Goal: Check status: Check status

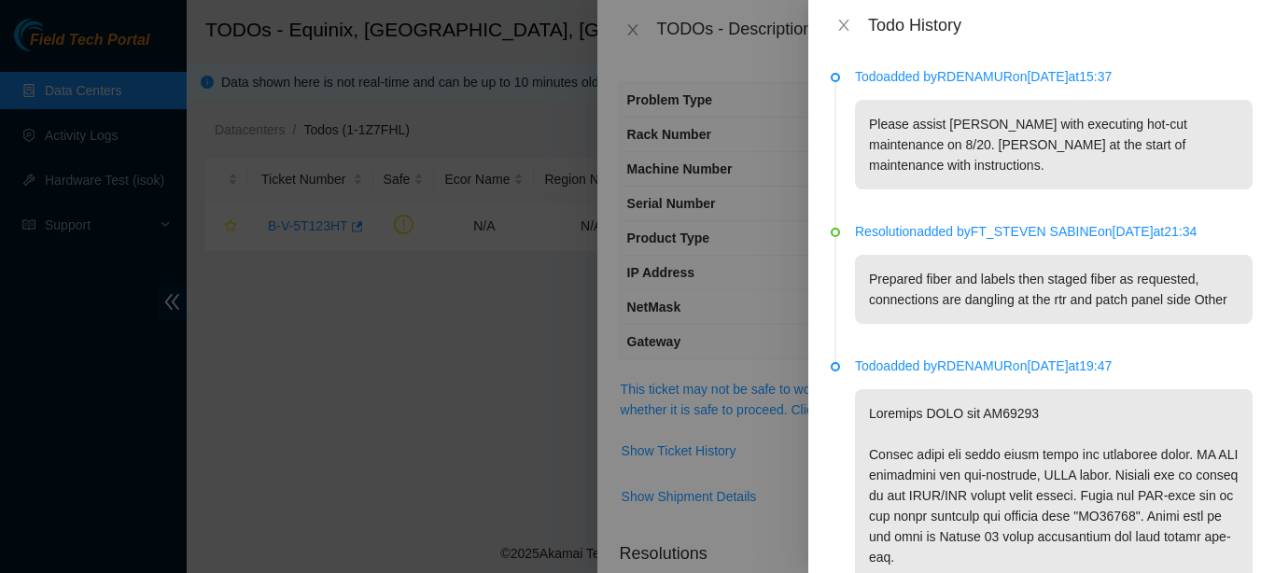
scroll to position [590, 0]
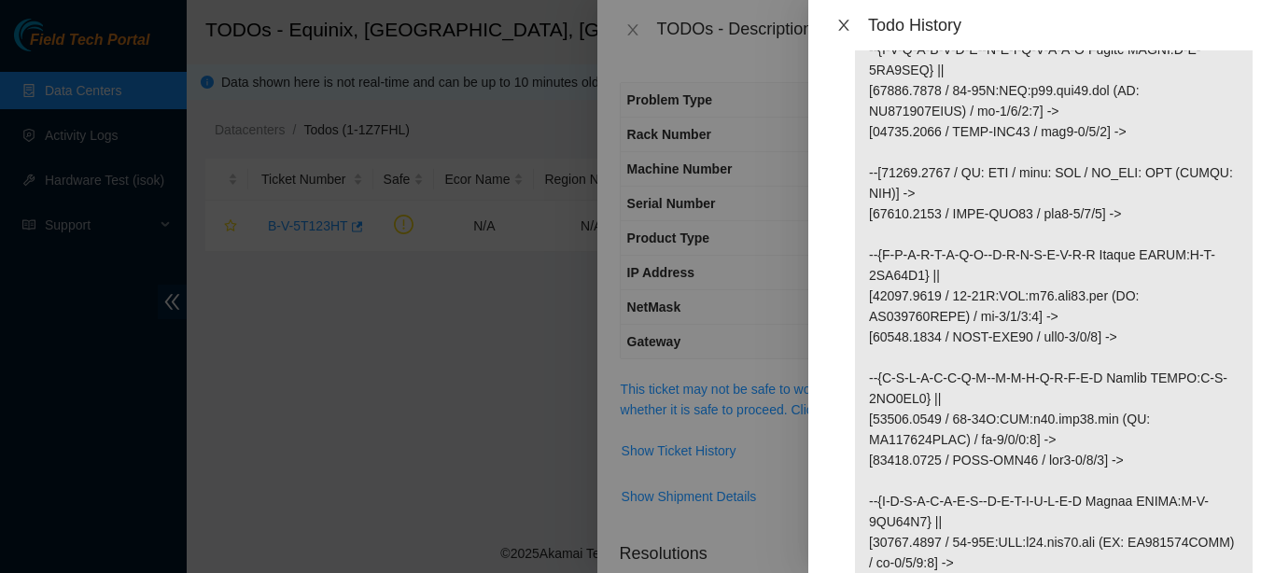
click at [839, 25] on icon "close" at bounding box center [844, 25] width 15 height 15
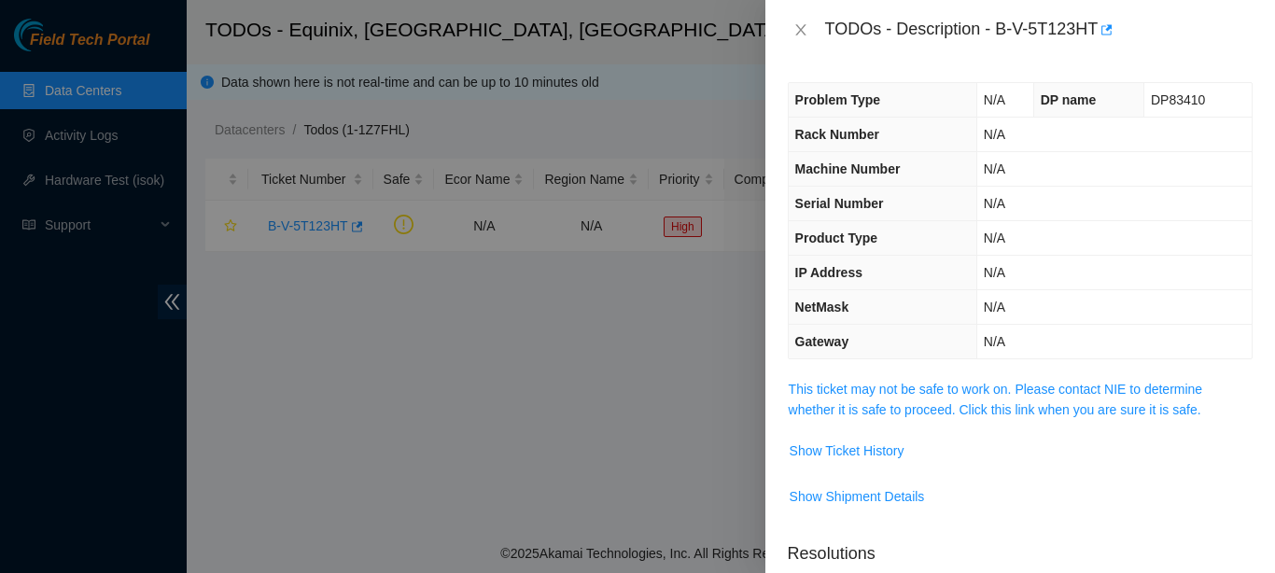
click at [792, 40] on div "TODOs - Description - B-V-5T123HT" at bounding box center [1020, 30] width 465 height 30
click at [801, 34] on icon "close" at bounding box center [801, 29] width 15 height 15
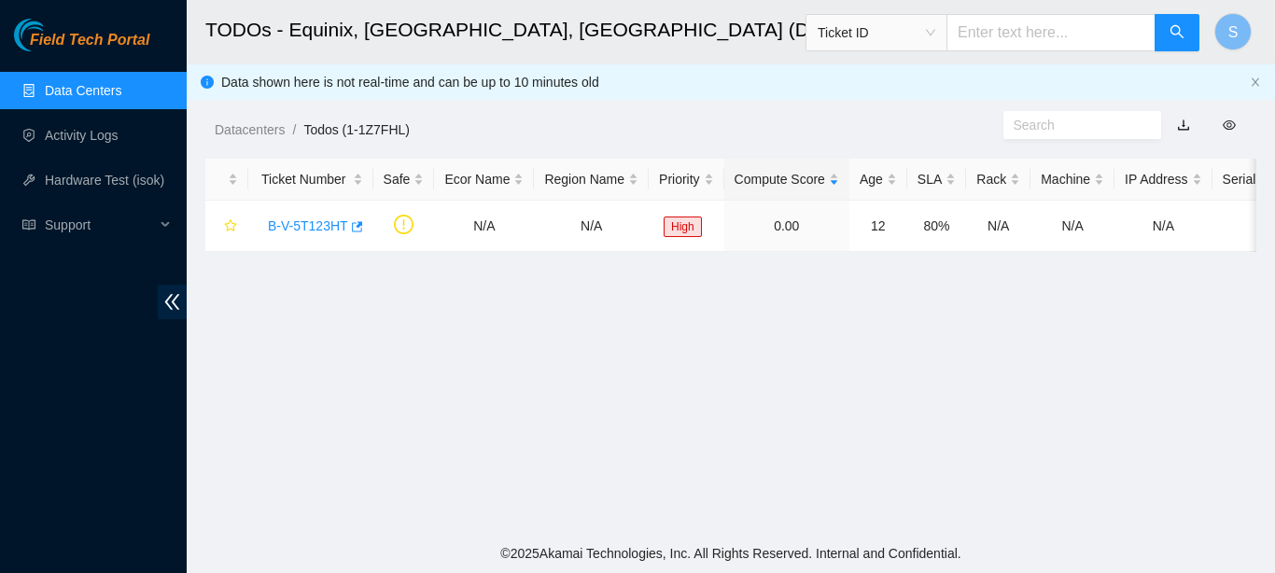
click at [93, 38] on span "Field Tech Portal" at bounding box center [90, 41] width 120 height 18
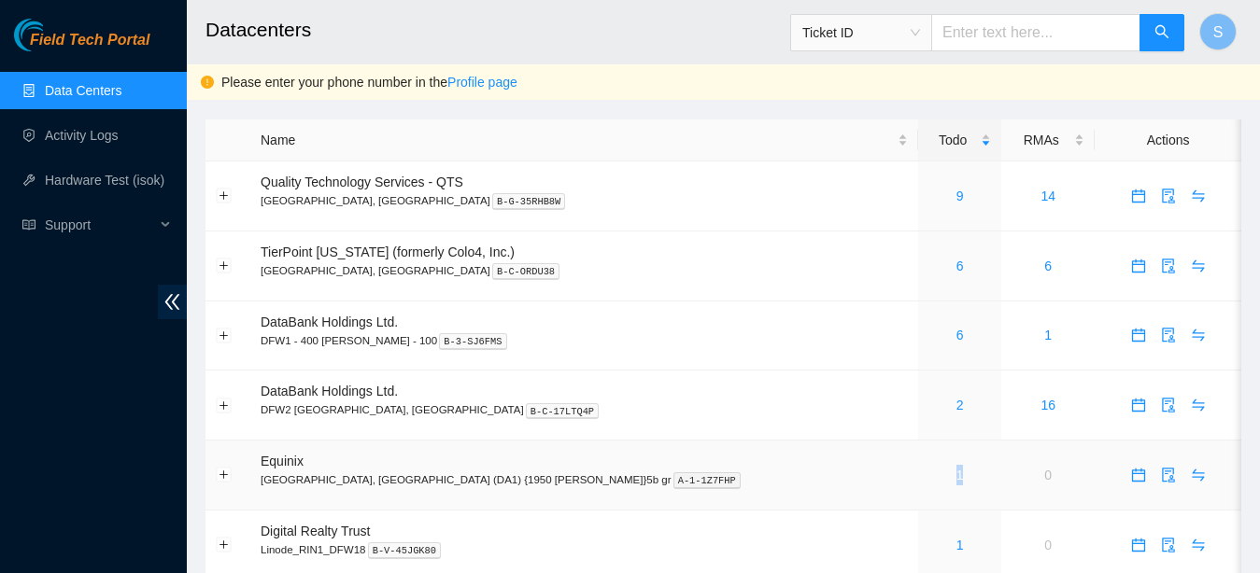
click at [928, 475] on div "1" at bounding box center [959, 475] width 63 height 21
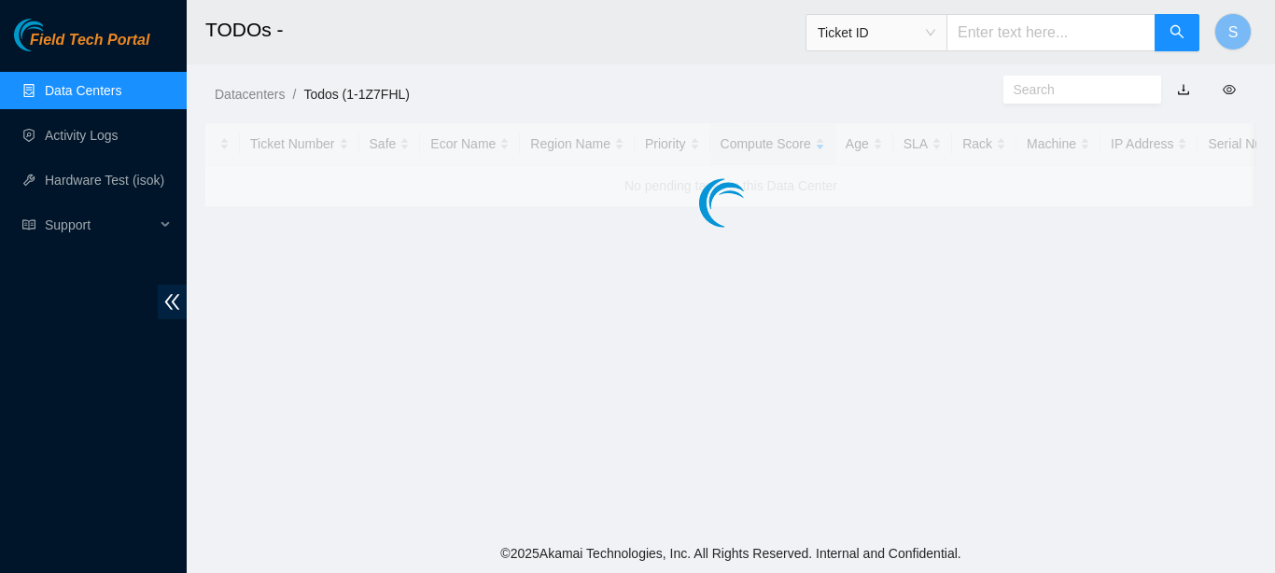
click at [843, 475] on main "TODOs - Ticket ID S Datacenters / Todos (1-1Z7FHL) / Ticket Number Safe Ecor Na…" at bounding box center [731, 267] width 1089 height 534
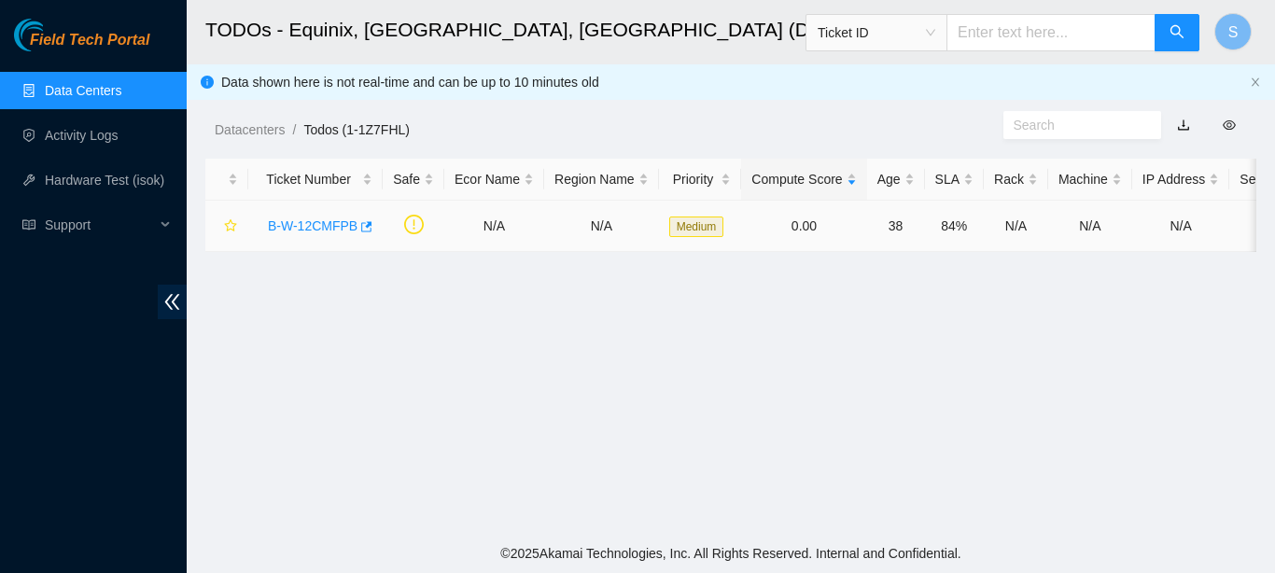
click at [306, 229] on link "B-W-12CMFPB" at bounding box center [313, 225] width 90 height 15
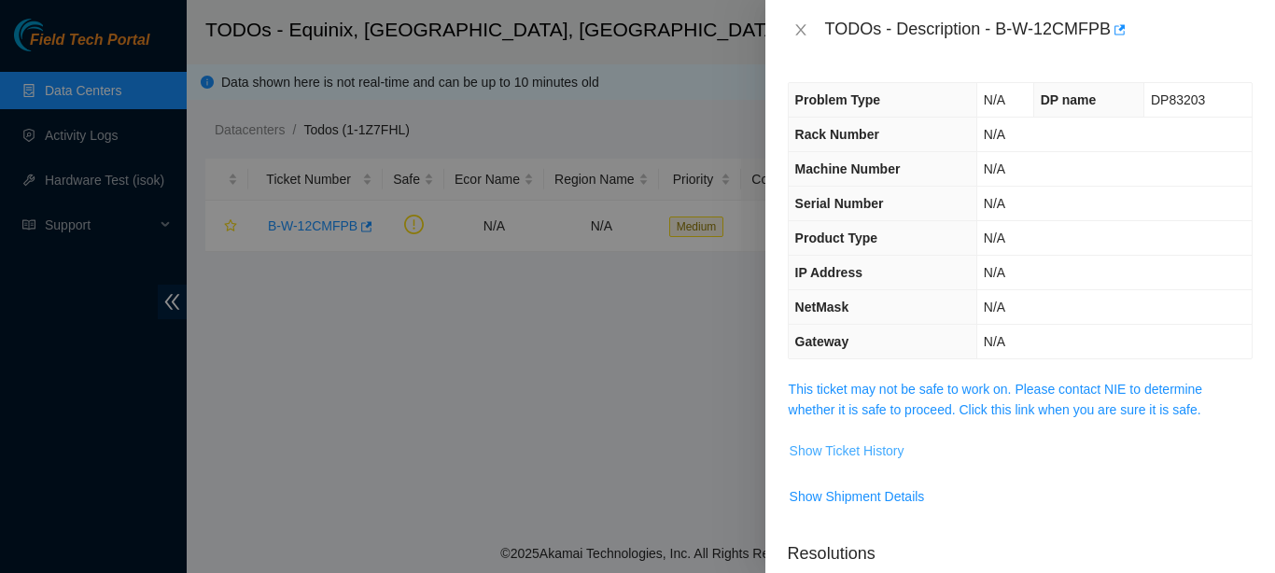
click at [829, 441] on span "Show Ticket History" at bounding box center [847, 451] width 115 height 21
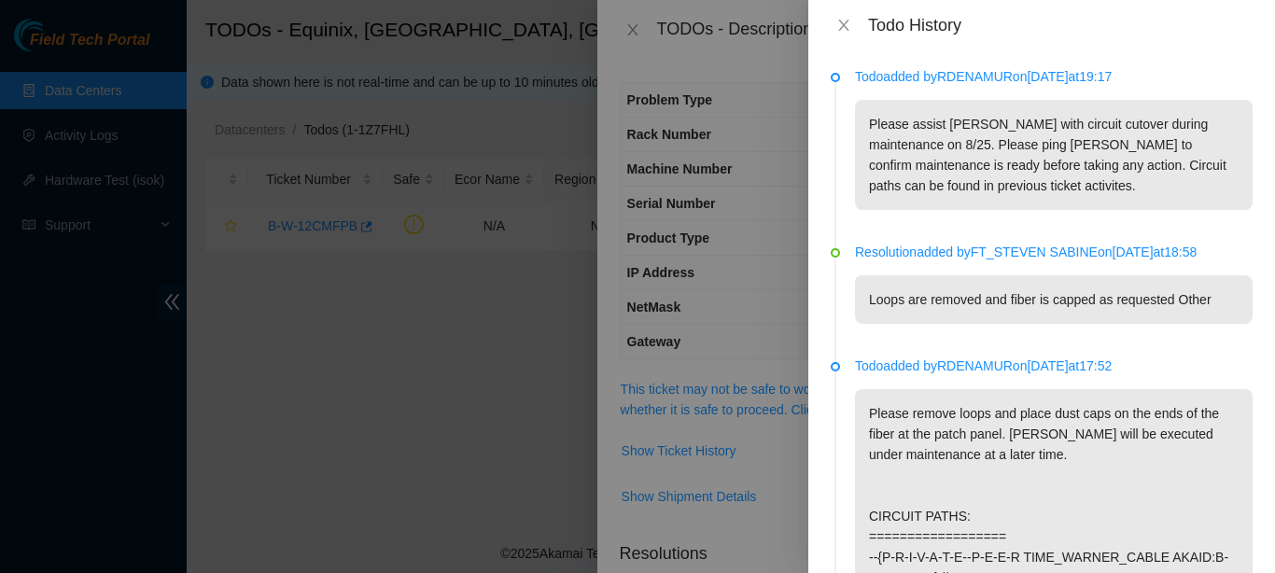
click at [840, 13] on div "Todo History" at bounding box center [1042, 25] width 467 height 50
click at [847, 30] on icon "close" at bounding box center [843, 25] width 10 height 11
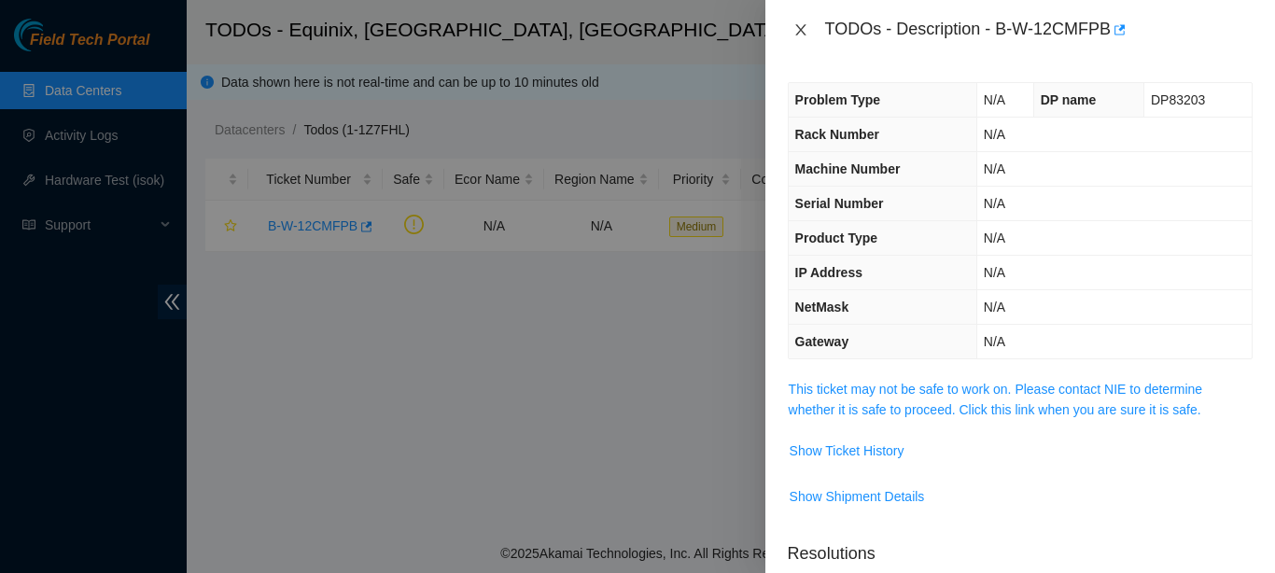
click at [802, 32] on icon "close" at bounding box center [801, 29] width 15 height 15
